Goal: Information Seeking & Learning: Learn about a topic

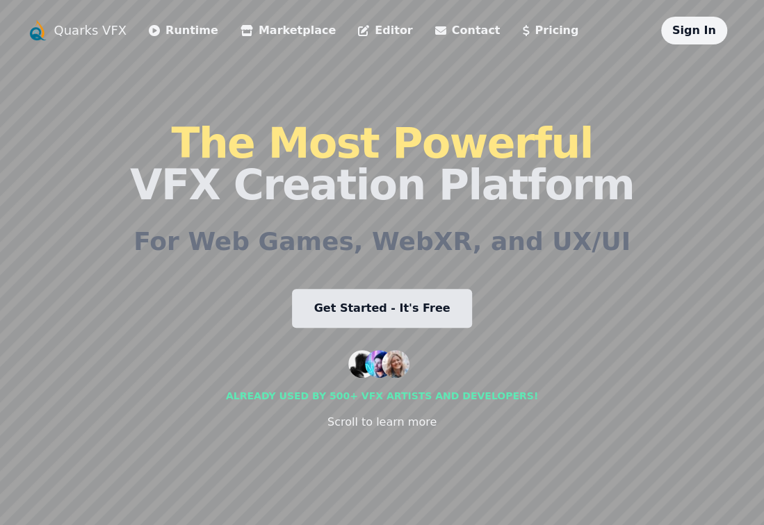
click at [522, 28] on link "Pricing" at bounding box center [550, 30] width 56 height 17
click at [192, 37] on link "Runtime" at bounding box center [183, 30] width 69 height 17
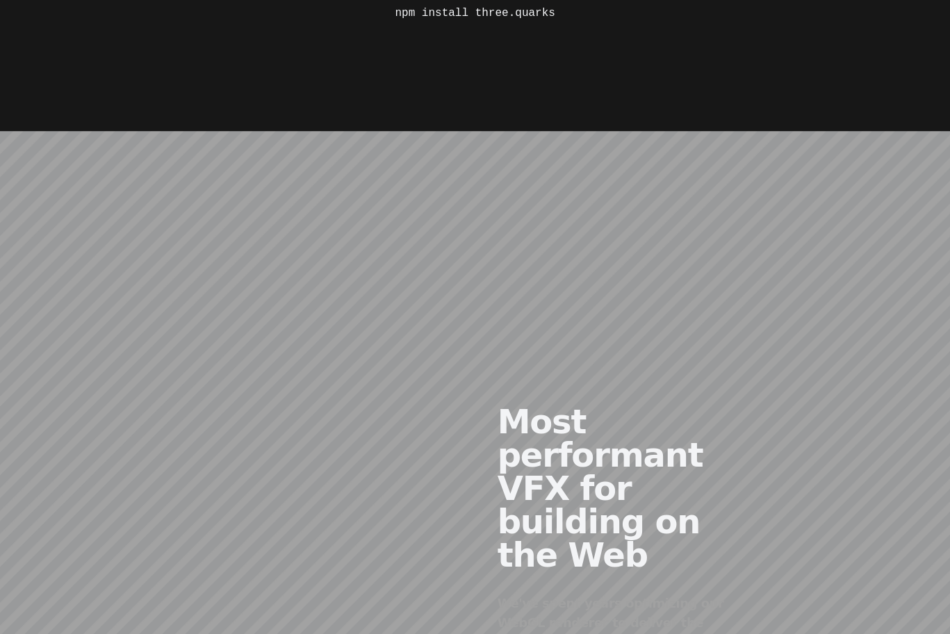
scroll to position [764, 0]
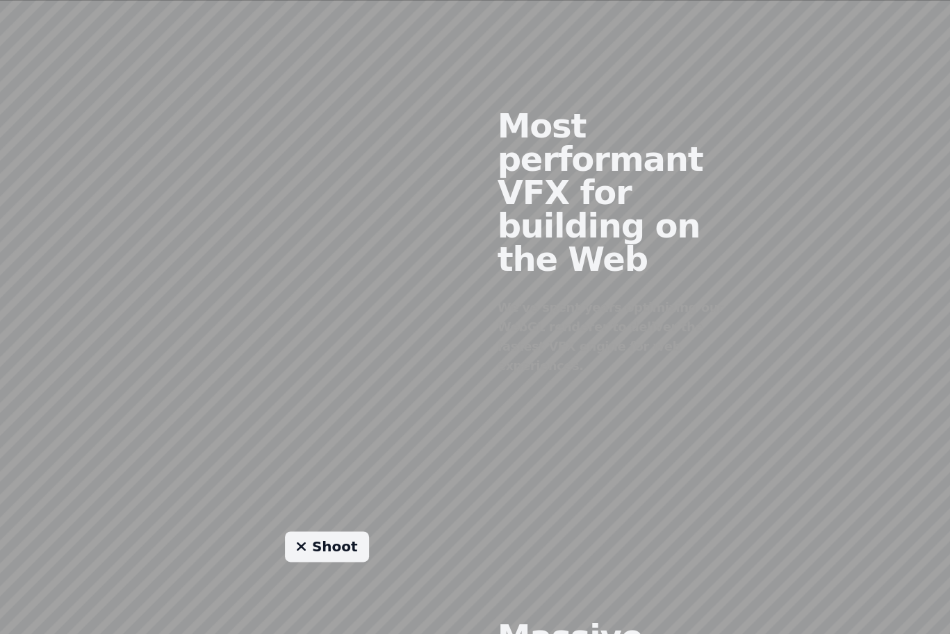
drag, startPoint x: 327, startPoint y: 216, endPoint x: 240, endPoint y: 238, distance: 88.8
click at [240, 238] on div at bounding box center [327, 231] width 297 height 423
drag, startPoint x: 332, startPoint y: 206, endPoint x: 463, endPoint y: 181, distance: 133.0
click at [457, 218] on div at bounding box center [327, 231] width 297 height 423
drag, startPoint x: 443, startPoint y: 139, endPoint x: 343, endPoint y: 263, distance: 159.1
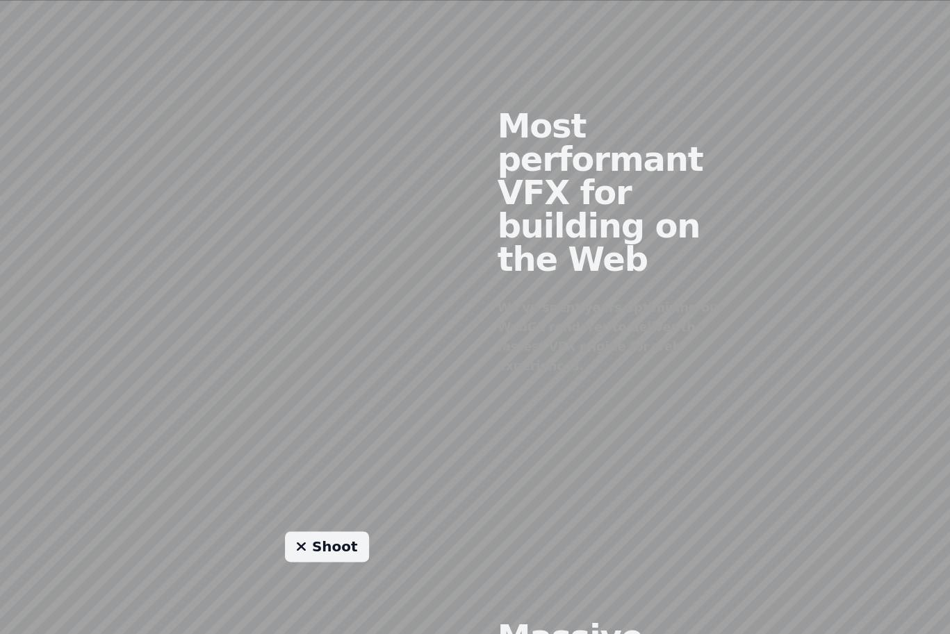
click at [343, 263] on div at bounding box center [327, 231] width 297 height 423
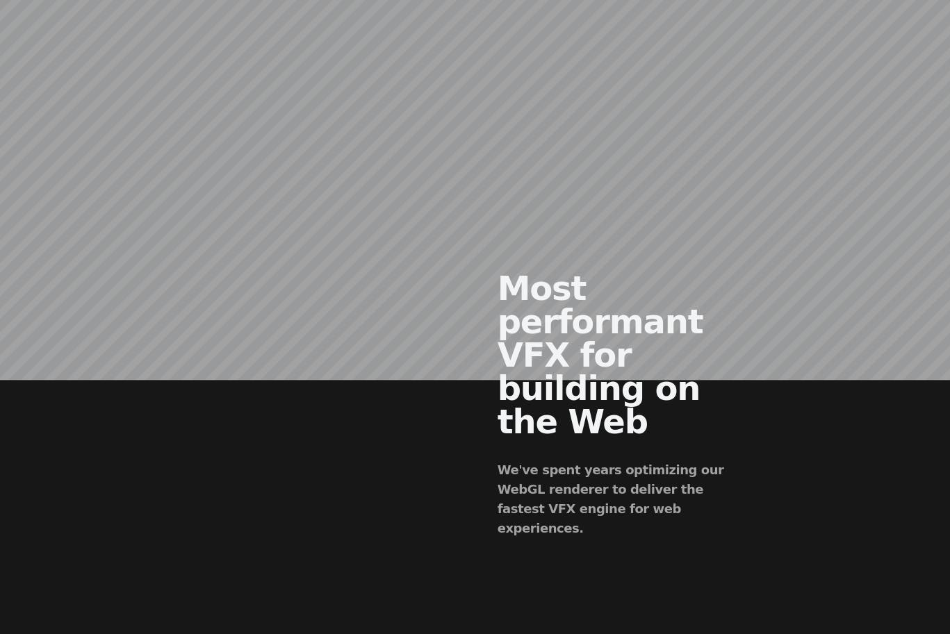
scroll to position [695, 0]
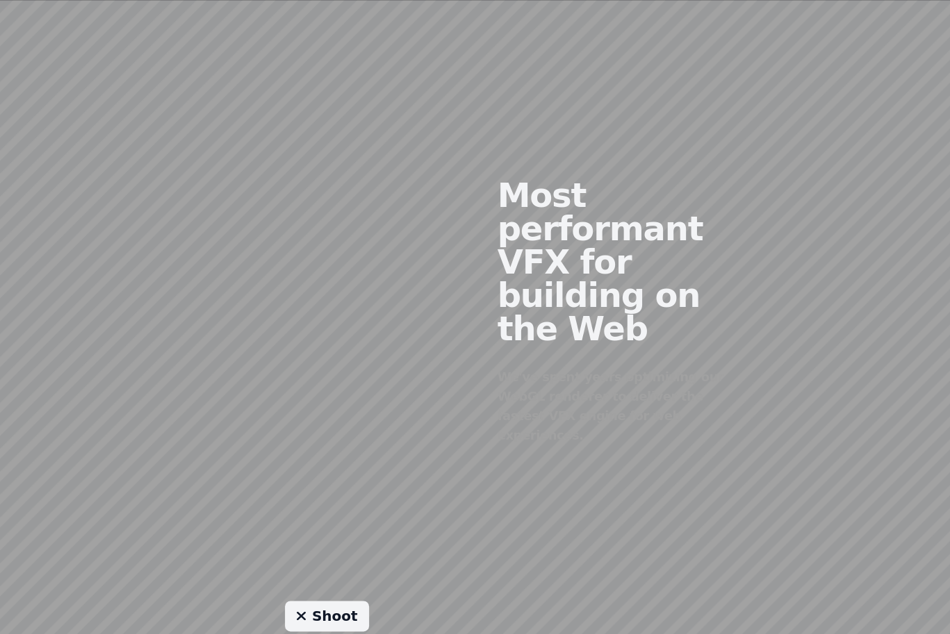
drag, startPoint x: 352, startPoint y: 226, endPoint x: 297, endPoint y: 265, distance: 67.7
click at [297, 265] on div at bounding box center [327, 301] width 297 height 423
drag, startPoint x: 300, startPoint y: 262, endPoint x: 347, endPoint y: 223, distance: 61.8
click at [347, 223] on div at bounding box center [327, 301] width 297 height 423
drag, startPoint x: 347, startPoint y: 223, endPoint x: 325, endPoint y: 271, distance: 52.9
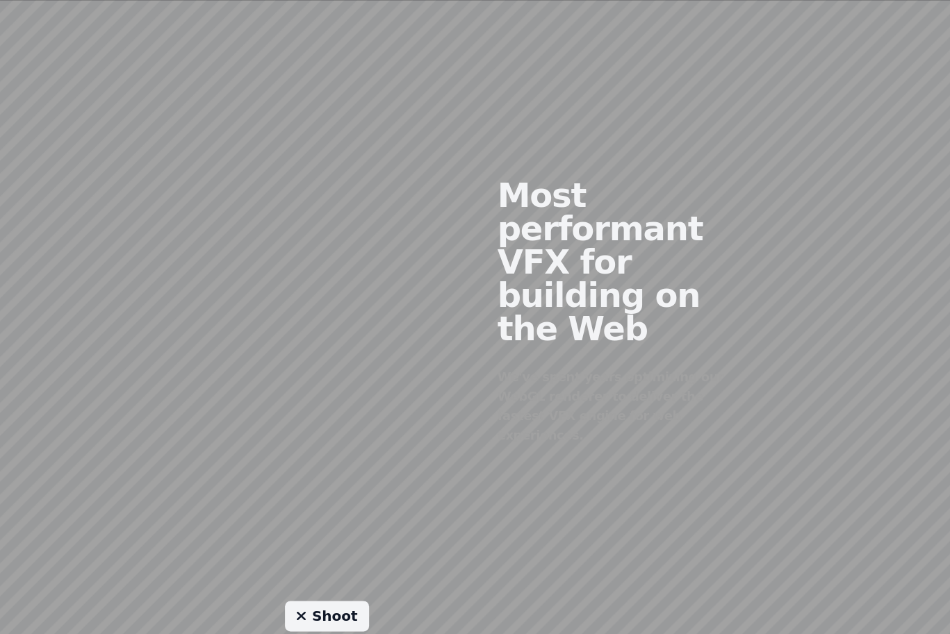
click at [325, 271] on div at bounding box center [327, 301] width 297 height 423
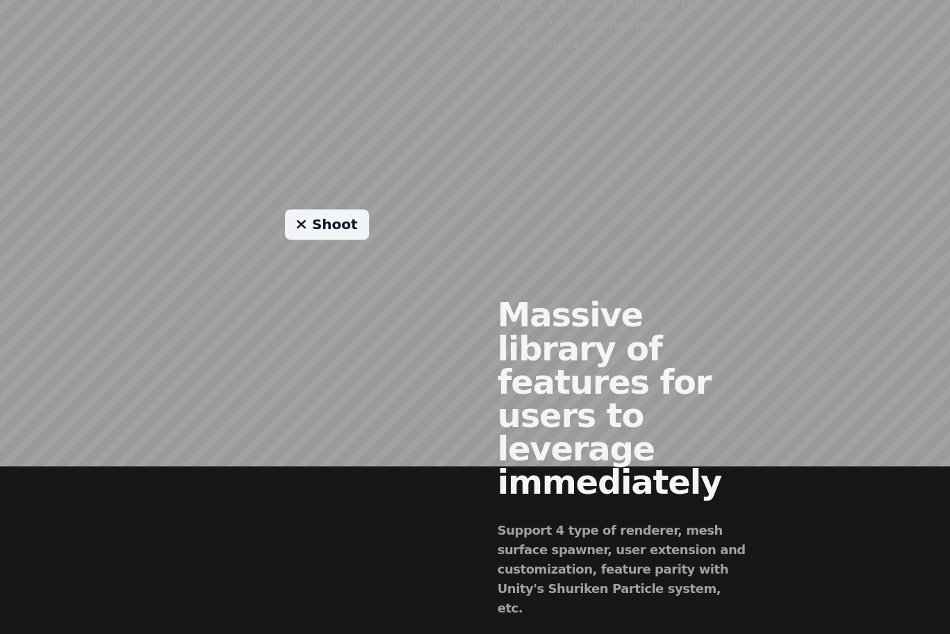
scroll to position [1112, 0]
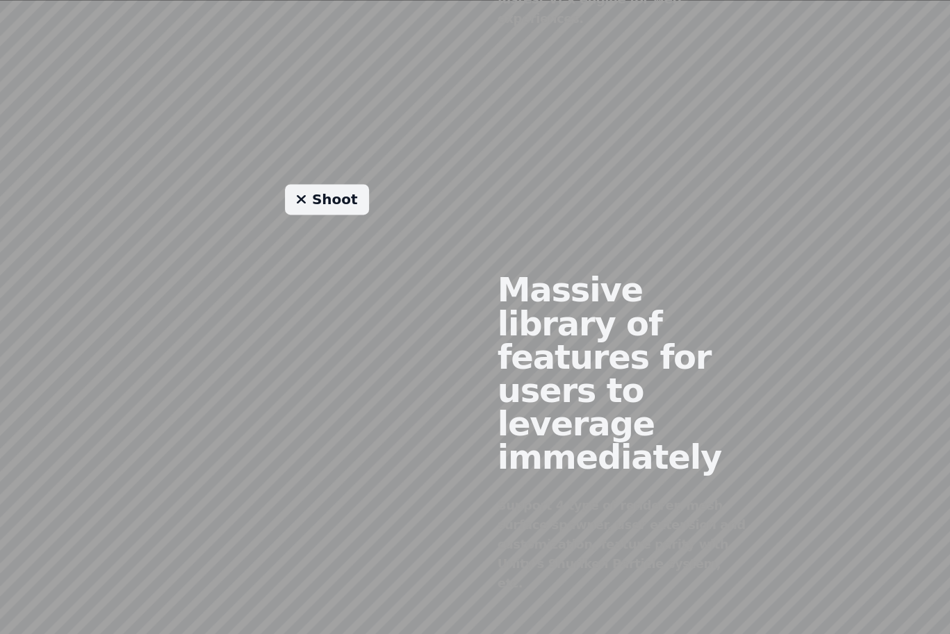
click at [335, 184] on link "Shoot" at bounding box center [327, 199] width 84 height 31
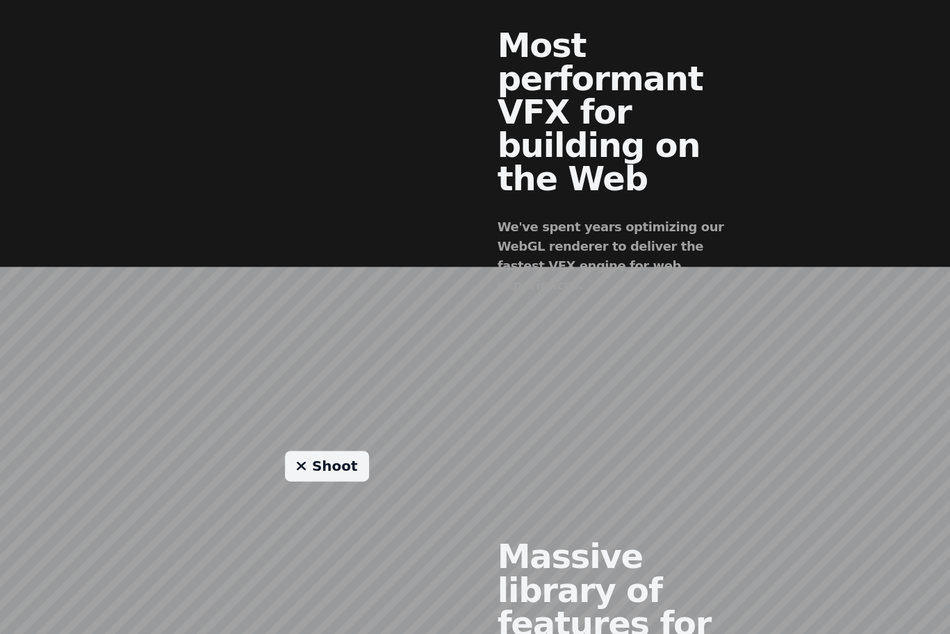
scroll to position [834, 0]
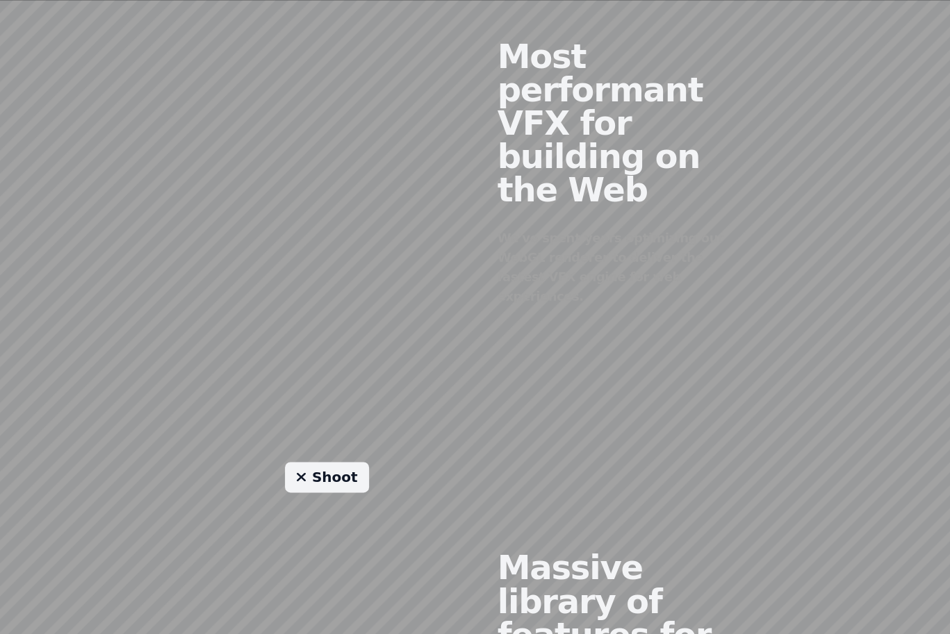
click at [334, 376] on main "Three.Quarks Home Documentation Tutorial Sign In The Fastest Real-Time Particle…" at bounding box center [475, 416] width 950 height 2500
click at [333, 462] on link "Shoot" at bounding box center [327, 477] width 84 height 31
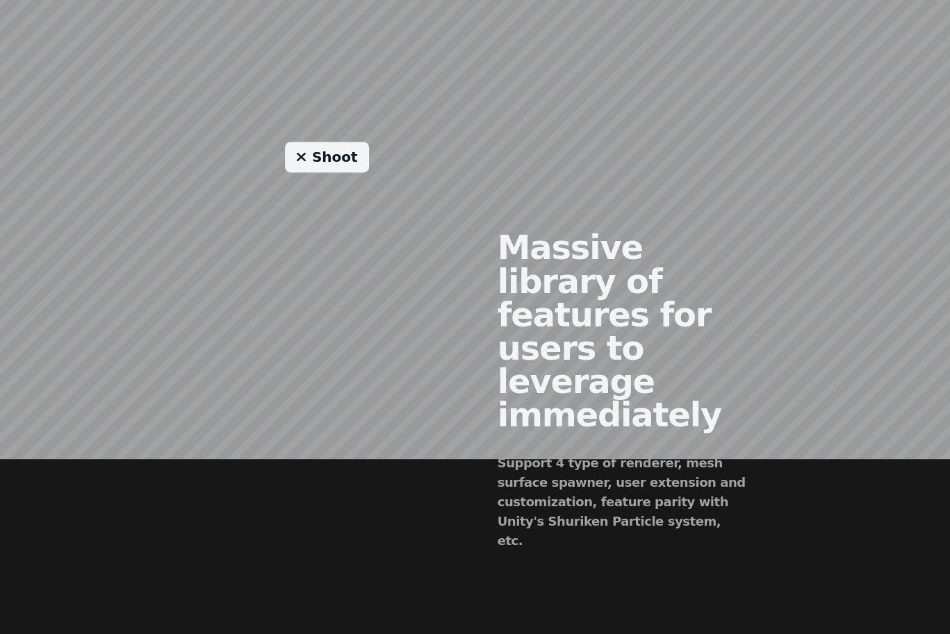
scroll to position [1181, 0]
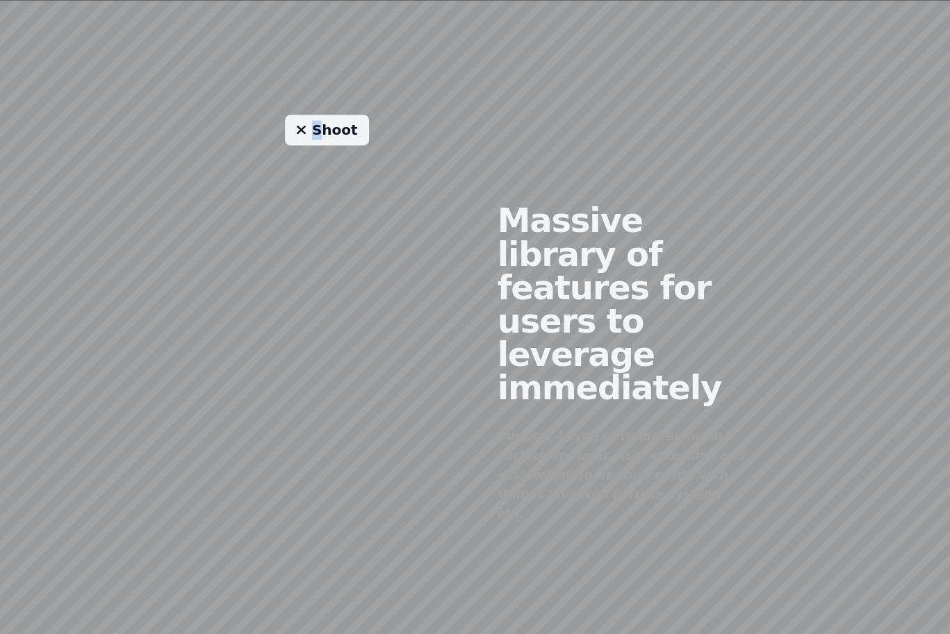
drag, startPoint x: 318, startPoint y: 224, endPoint x: 250, endPoint y: 212, distance: 69.2
click at [250, 212] on div "Shoot" at bounding box center [327, 352] width 297 height 475
click at [331, 115] on link "Shoot" at bounding box center [327, 130] width 84 height 31
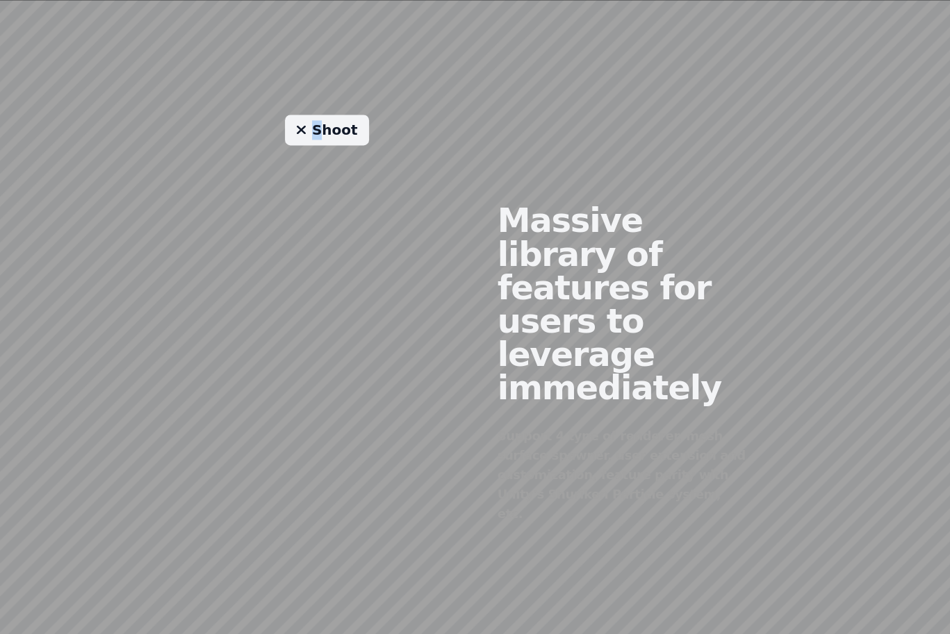
click at [331, 115] on link "Shoot" at bounding box center [327, 130] width 84 height 31
click at [451, 115] on div "Shoot" at bounding box center [327, 352] width 297 height 475
drag, startPoint x: 348, startPoint y: 46, endPoint x: 330, endPoint y: 110, distance: 66.4
click at [347, 115] on link "Shoot" at bounding box center [327, 130] width 84 height 31
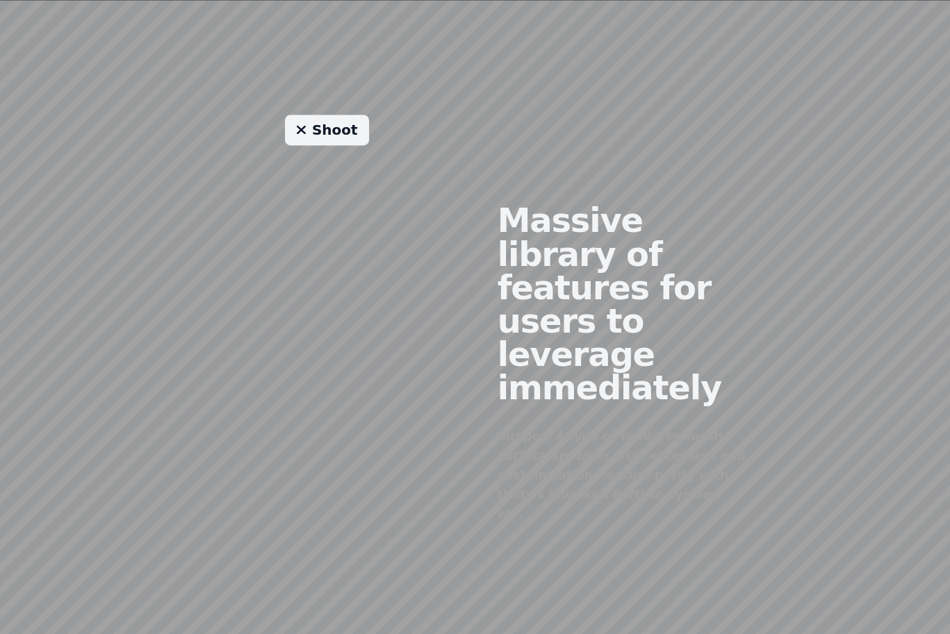
drag, startPoint x: 309, startPoint y: 192, endPoint x: 219, endPoint y: 230, distance: 97.8
click at [219, 230] on div "Shoot" at bounding box center [327, 352] width 297 height 475
click at [314, 115] on link "Shoot" at bounding box center [327, 130] width 84 height 31
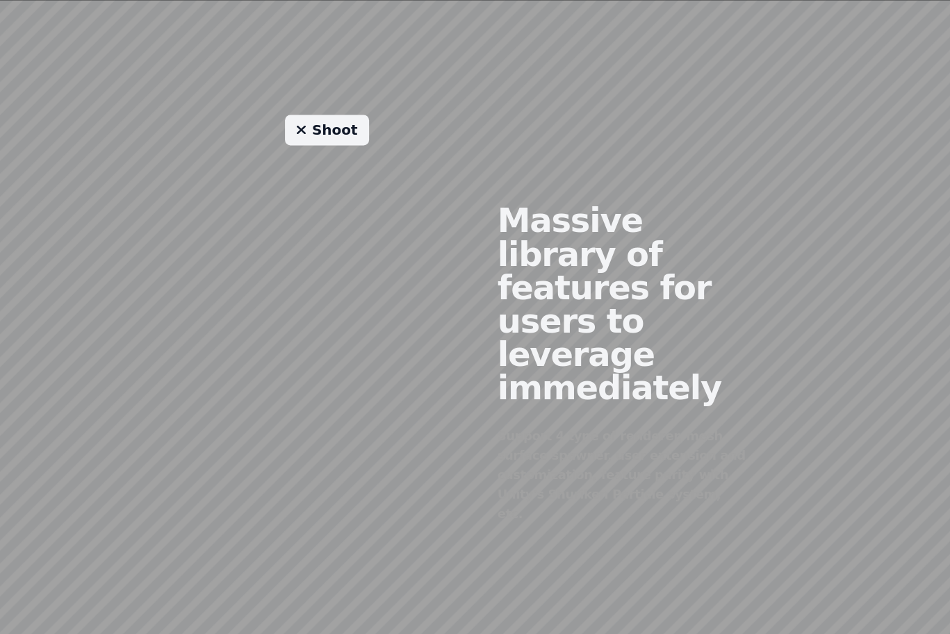
click at [314, 115] on link "Shoot" at bounding box center [327, 130] width 84 height 31
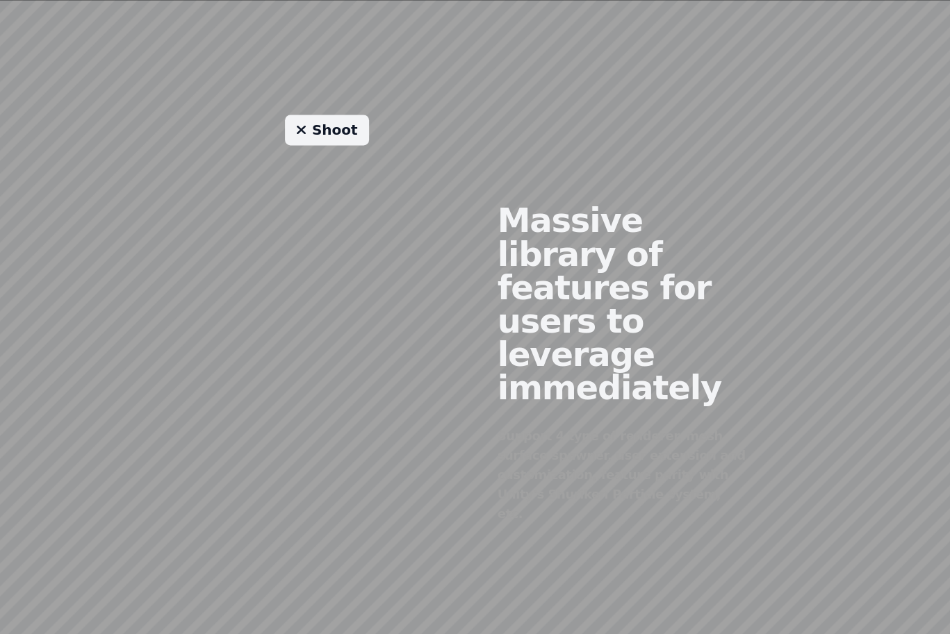
click at [314, 115] on link "Shoot" at bounding box center [327, 130] width 84 height 31
click at [644, 426] on div "Support 4 type of renderer, mesh surface spawner, user extension and customizat…" at bounding box center [624, 474] width 252 height 97
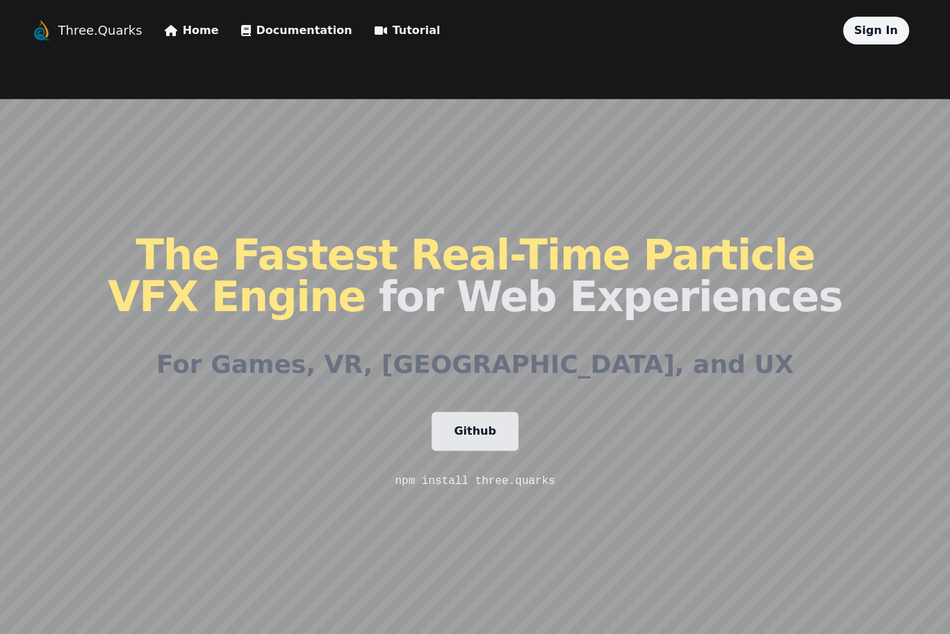
scroll to position [0, 0]
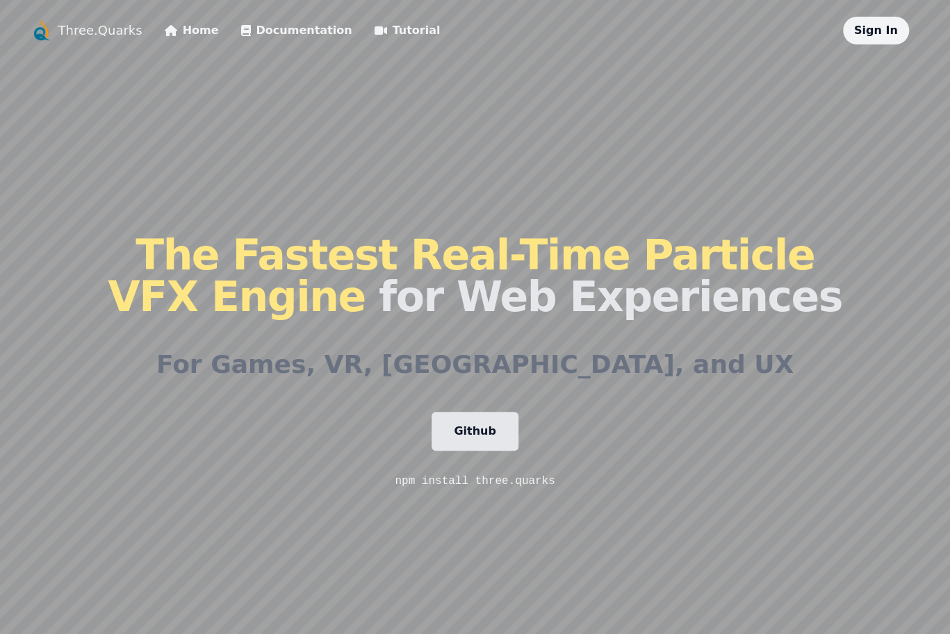
click at [270, 35] on link "Documentation" at bounding box center [296, 30] width 111 height 17
